Goal: Task Accomplishment & Management: Use online tool/utility

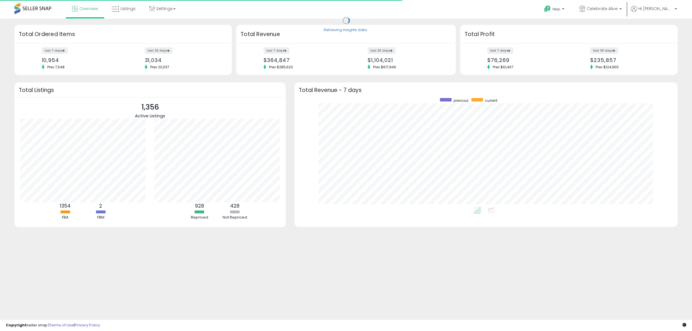
scroll to position [109, 372]
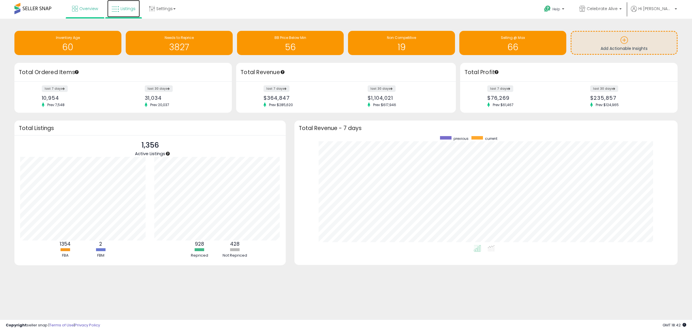
click at [116, 9] on icon at bounding box center [115, 8] width 7 height 7
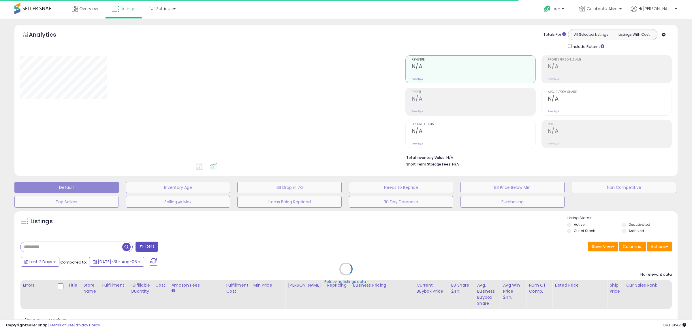
click at [87, 250] on div "Retrieving listings data.." at bounding box center [346, 273] width 672 height 131
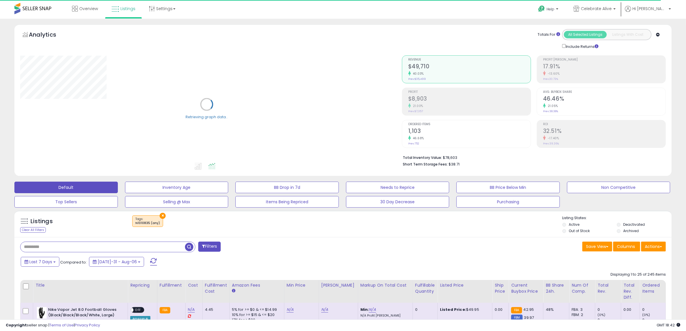
click at [79, 244] on input "text" at bounding box center [102, 247] width 165 height 10
click at [163, 215] on button "×" at bounding box center [163, 216] width 6 height 6
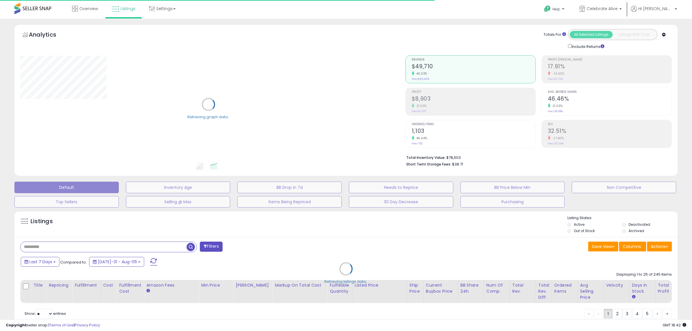
click at [104, 242] on div "Retrieving listings data.." at bounding box center [346, 273] width 672 height 131
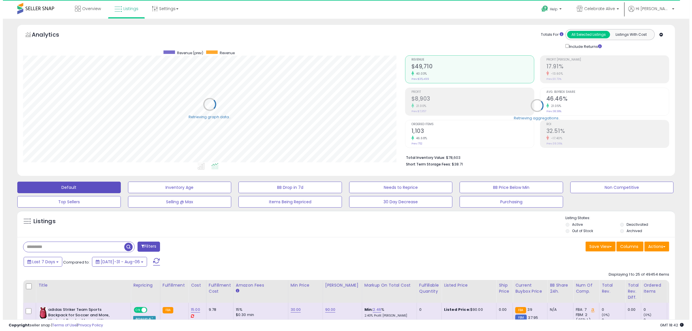
scroll to position [118, 382]
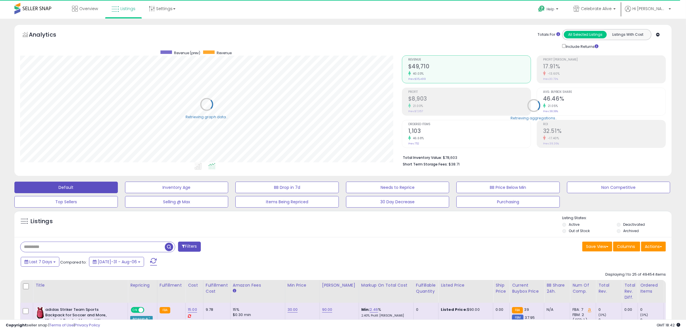
click at [84, 246] on input "text" at bounding box center [92, 247] width 144 height 10
paste input "**********"
type input "**********"
click at [188, 246] on span "button" at bounding box center [189, 247] width 8 height 8
